Goal: Task Accomplishment & Management: Manage account settings

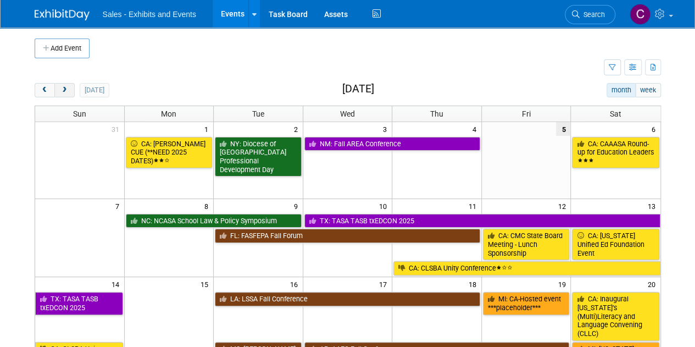
click at [60, 90] on span "next" at bounding box center [64, 90] width 8 height 7
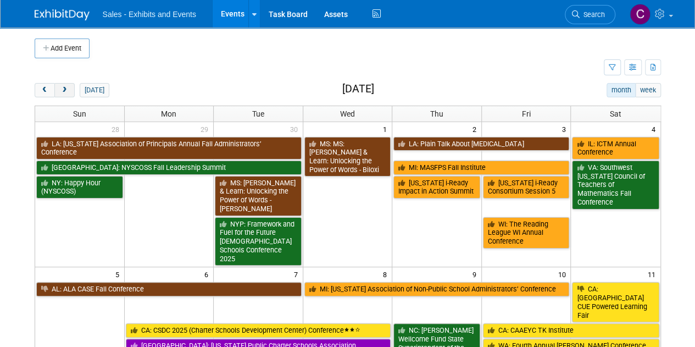
click at [60, 90] on span "next" at bounding box center [64, 90] width 8 height 7
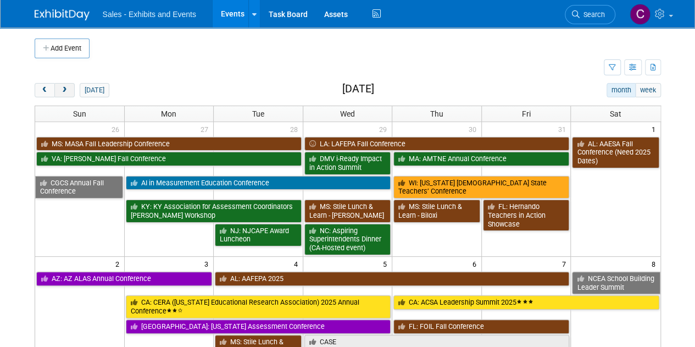
click at [60, 90] on span "next" at bounding box center [64, 90] width 8 height 7
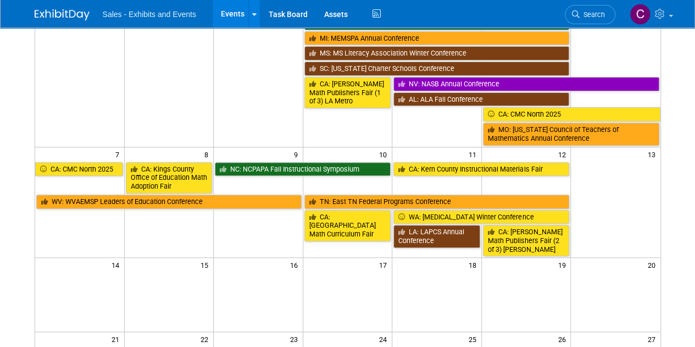
scroll to position [155, 0]
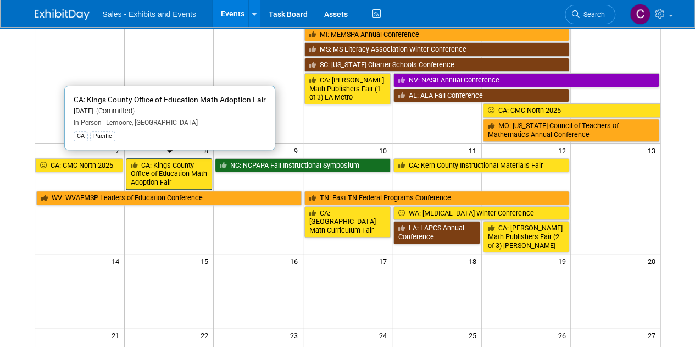
click at [166, 160] on link "CA: Kings County Office of Education Math Adoption Fair" at bounding box center [169, 173] width 87 height 31
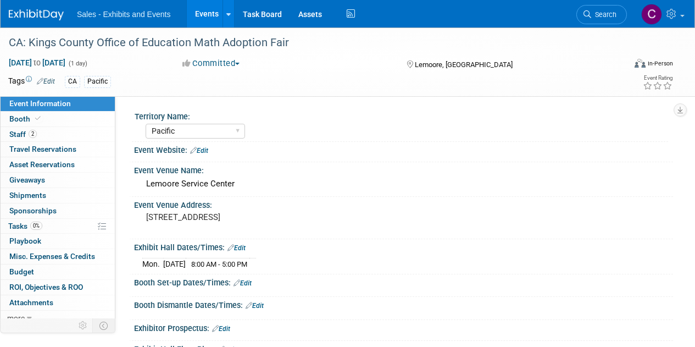
select select "Pacific"
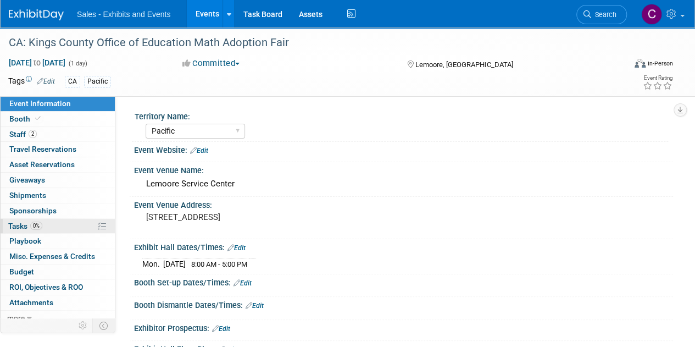
click at [21, 226] on span "Tasks 0%" at bounding box center [25, 226] width 34 height 9
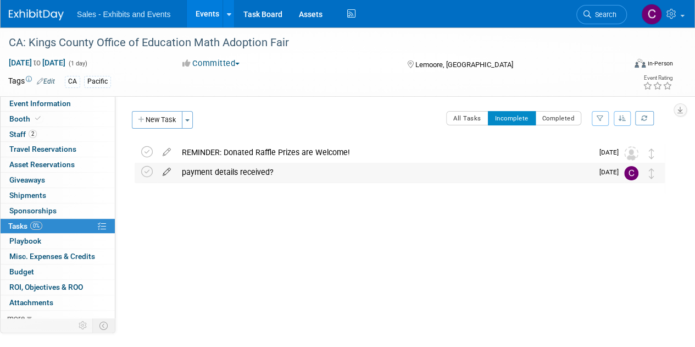
click at [170, 165] on icon at bounding box center [166, 170] width 19 height 14
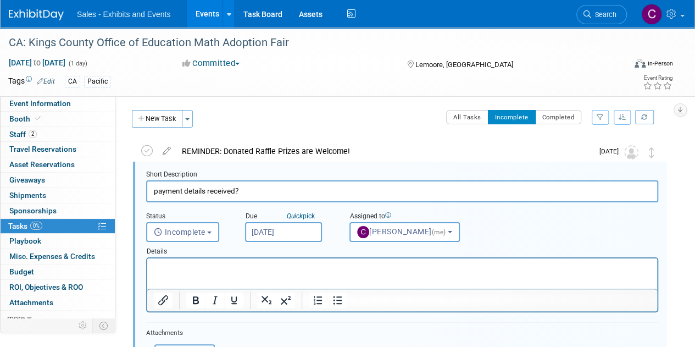
scroll to position [1, 0]
click at [170, 189] on input "payment details received?" at bounding box center [402, 190] width 512 height 21
type input "invoice details received?"
click at [272, 233] on input "Sep 12, 2025" at bounding box center [283, 232] width 77 height 20
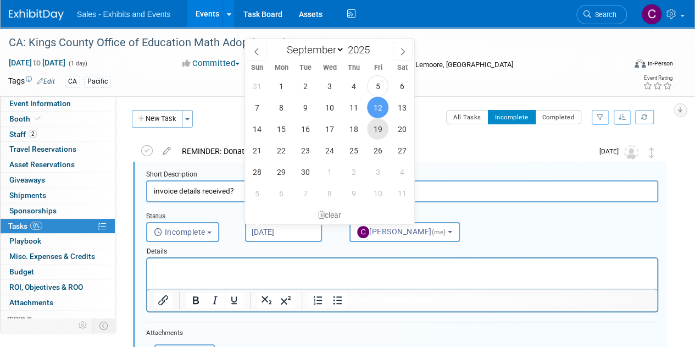
click at [379, 132] on span "19" at bounding box center [377, 128] width 21 height 21
type input "Sep 19, 2025"
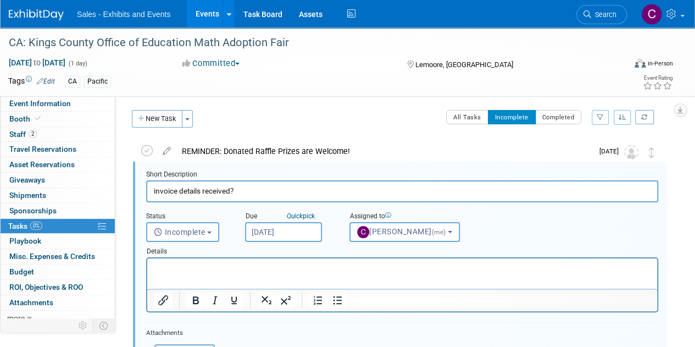
scroll to position [168, 0]
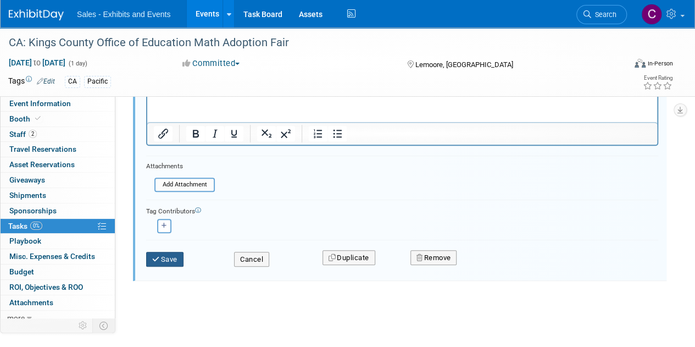
click at [162, 263] on button "Save" at bounding box center [164, 259] width 37 height 15
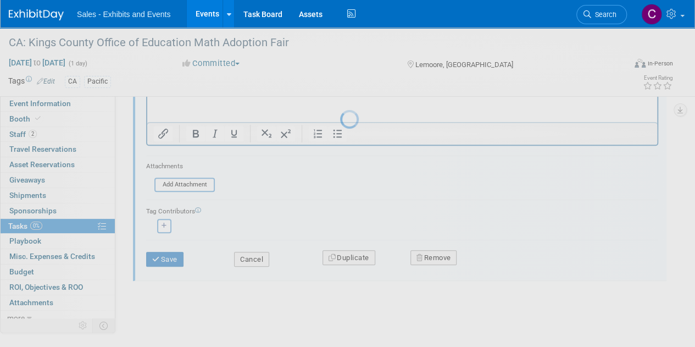
scroll to position [0, 0]
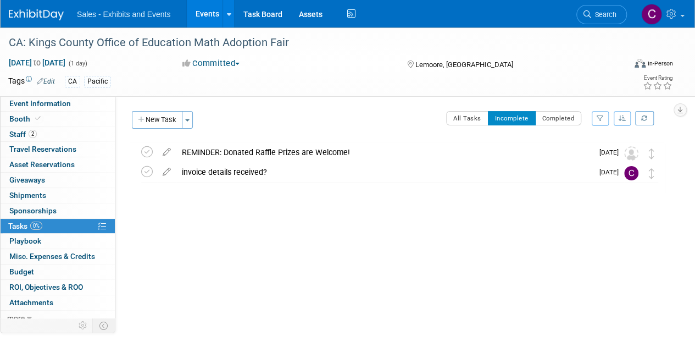
click at [197, 11] on link "Events" at bounding box center [207, 13] width 40 height 27
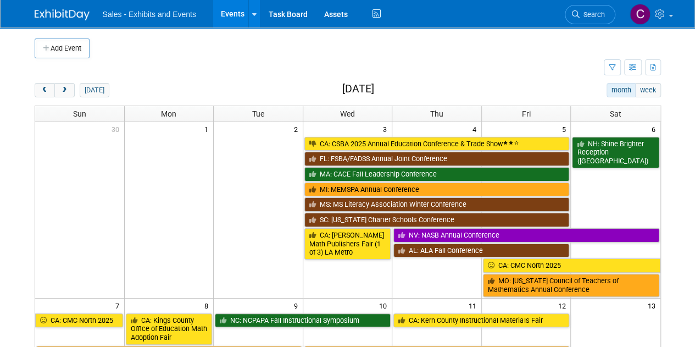
click at [48, 88] on button "prev" at bounding box center [45, 90] width 20 height 14
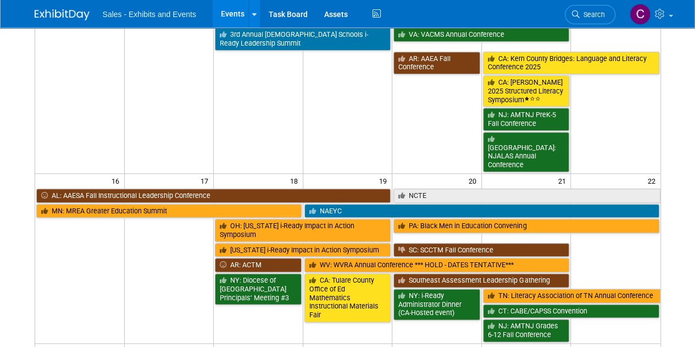
scroll to position [584, 0]
